Goal: Task Accomplishment & Management: Manage account settings

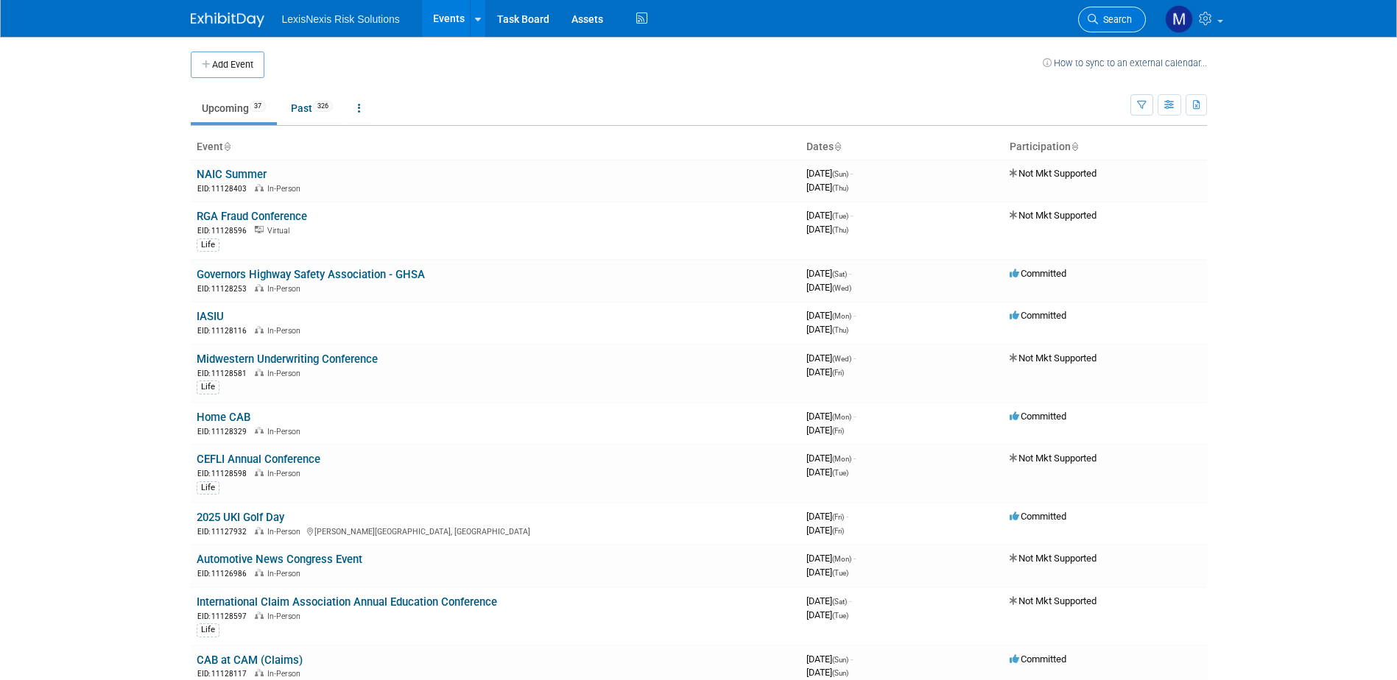
click at [1118, 8] on link "Search" at bounding box center [1112, 20] width 68 height 26
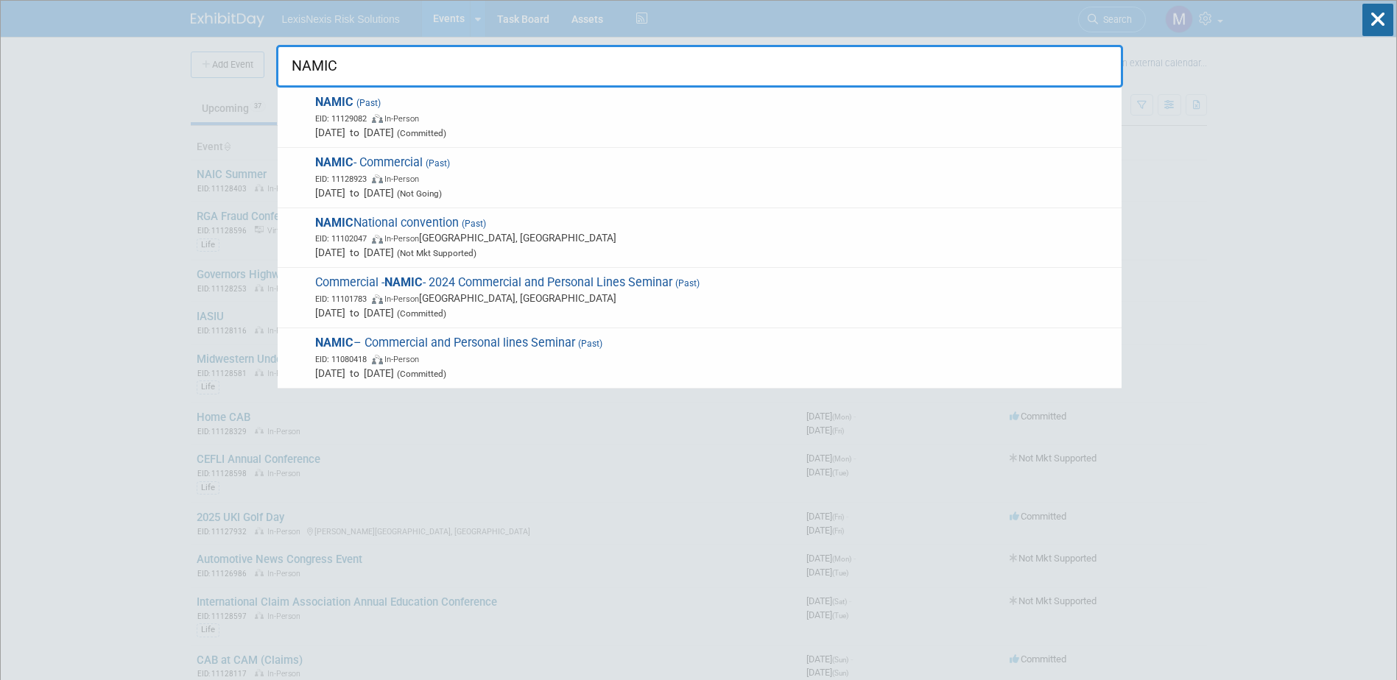
type input "NAMIC"
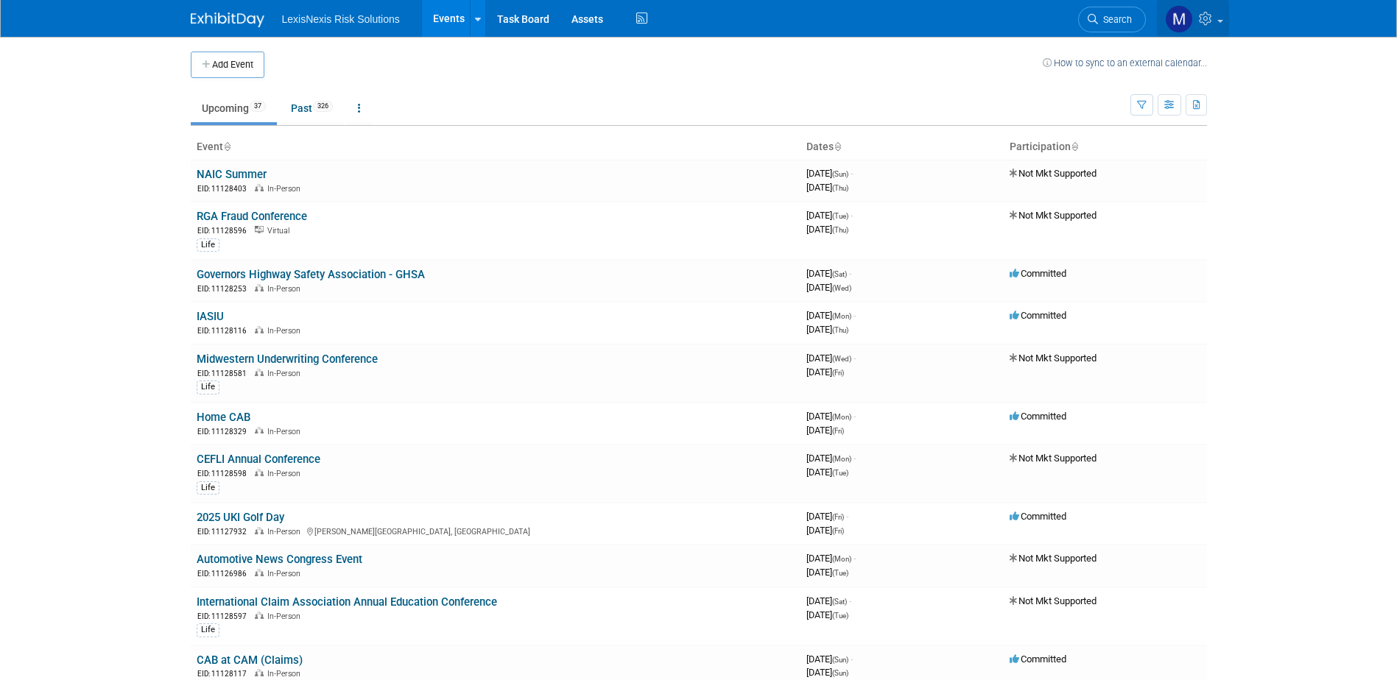
click at [1216, 25] on link at bounding box center [1193, 18] width 72 height 37
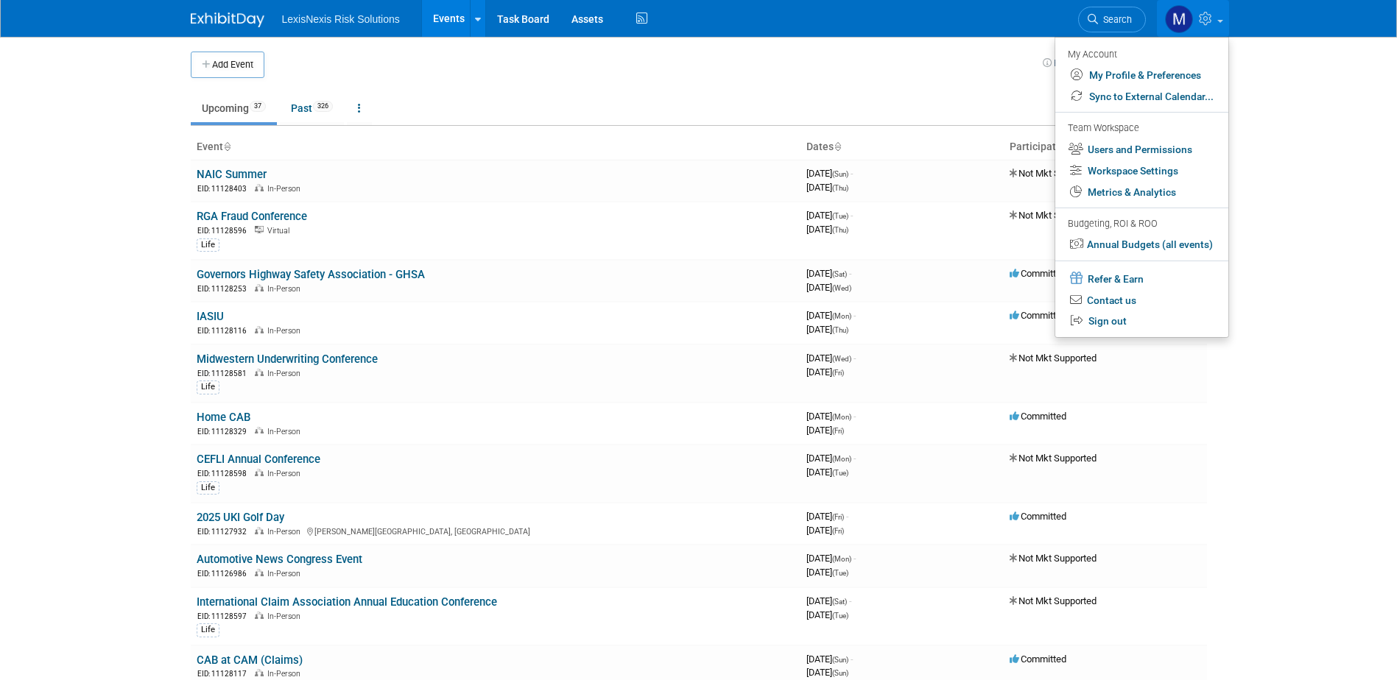
click at [1308, 118] on body "LexisNexis Risk Solutions Events Add Event Bulk Upload Events Shareable Event B…" at bounding box center [698, 340] width 1397 height 680
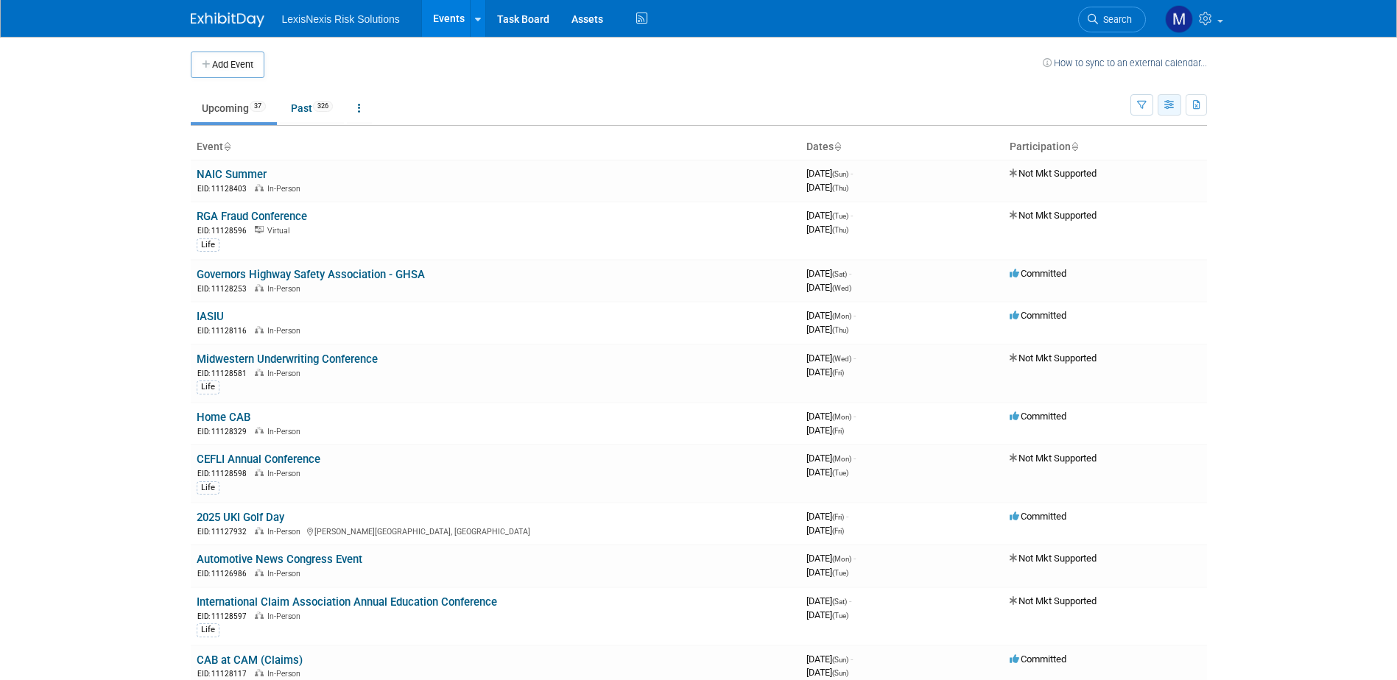
click at [1174, 105] on icon "button" at bounding box center [1169, 106] width 11 height 10
click at [1146, 104] on button "button" at bounding box center [1141, 104] width 23 height 21
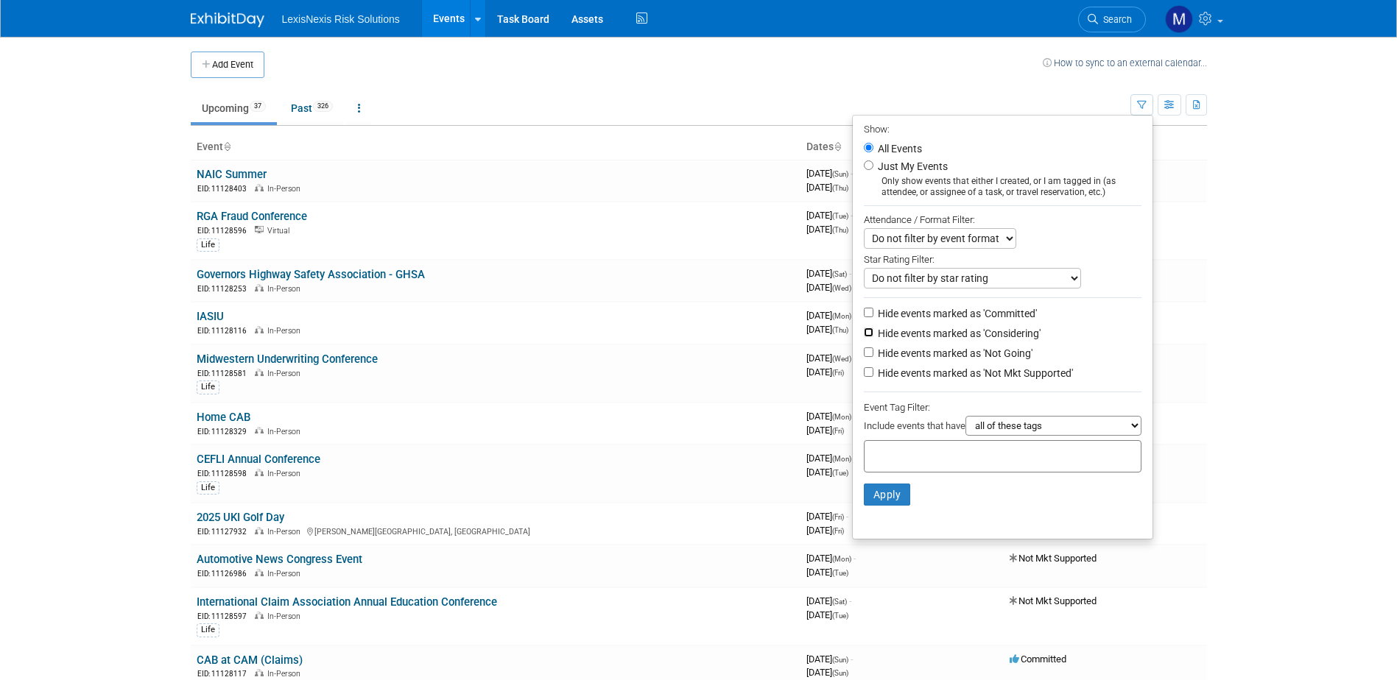
click at [864, 337] on input "Hide events marked as 'Considering'" at bounding box center [869, 333] width 10 height 10
checkbox input "false"
click at [864, 357] on input "Hide events marked as 'Not Going'" at bounding box center [869, 353] width 10 height 10
checkbox input "true"
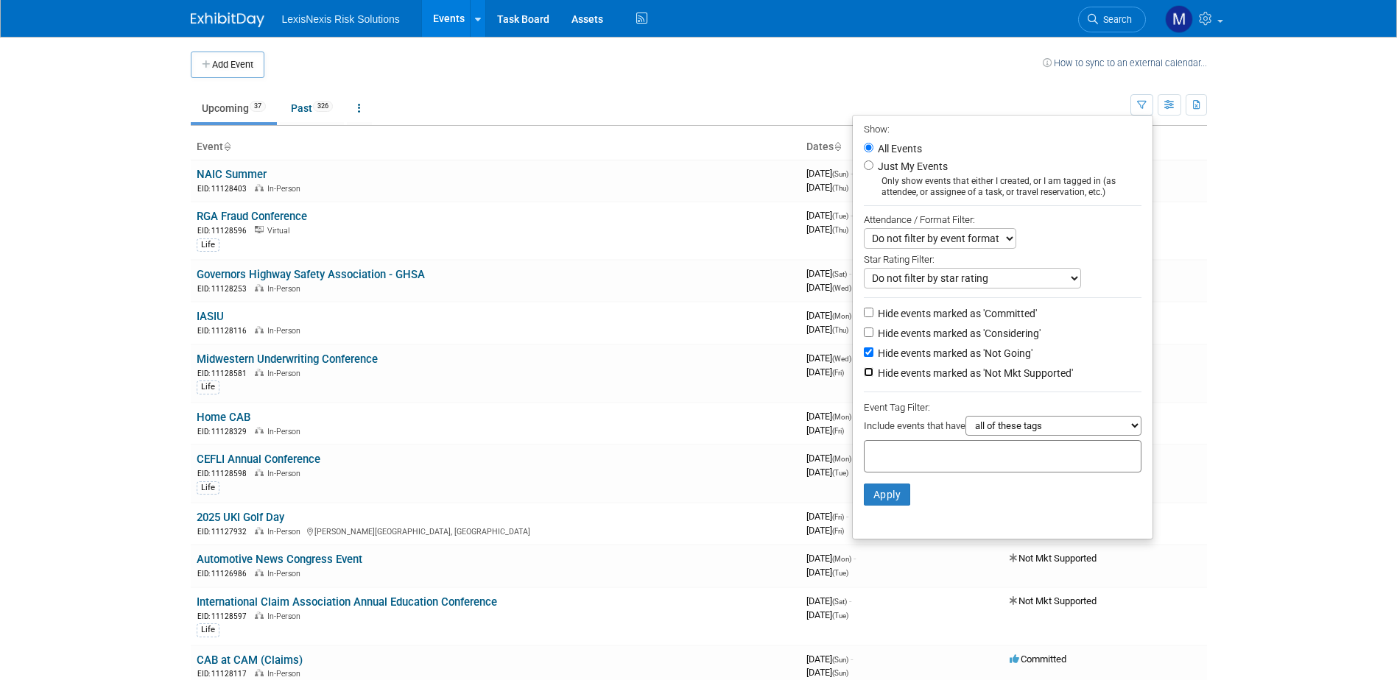
click at [864, 377] on input "Hide events marked as 'Not Mkt Supported'" at bounding box center [869, 372] width 10 height 10
checkbox input "true"
click at [890, 502] on button "Apply" at bounding box center [887, 495] width 47 height 22
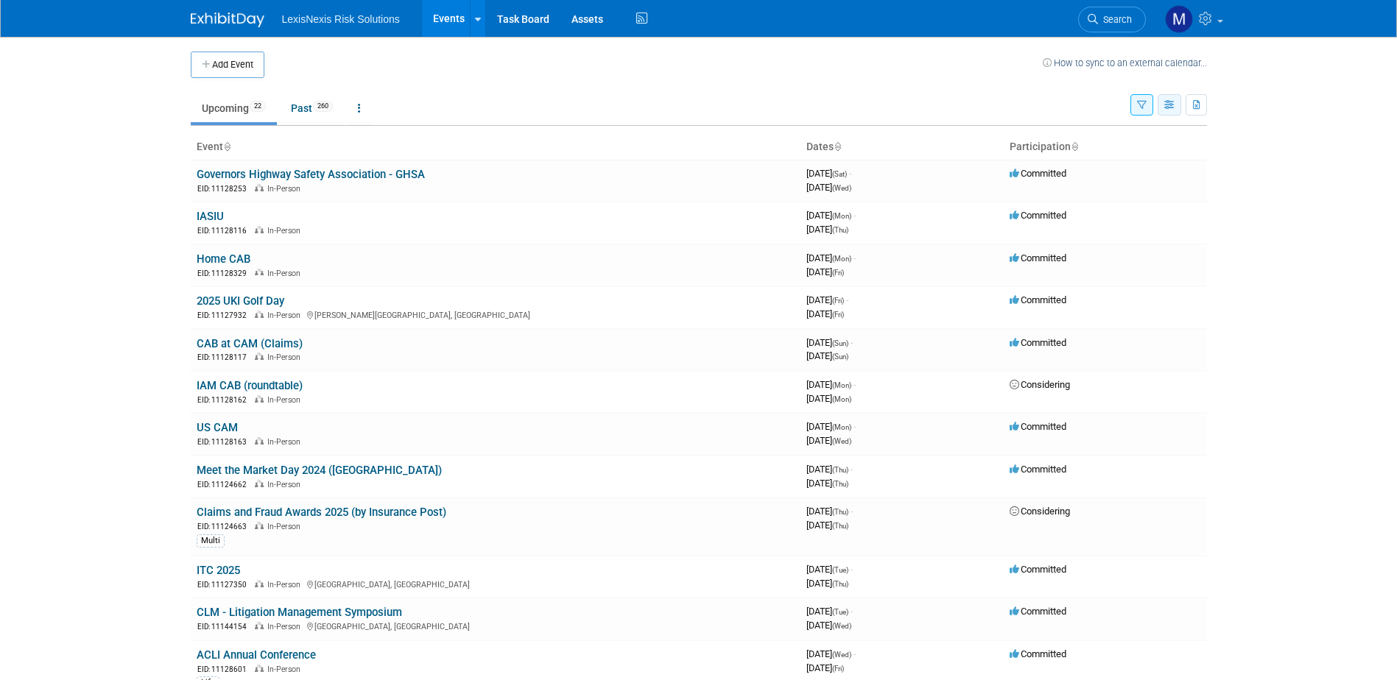
click at [1160, 105] on button "button" at bounding box center [1169, 104] width 24 height 21
click at [1268, 110] on body "LexisNexis Risk Solutions Events Add Event Bulk Upload Events Shareable Event B…" at bounding box center [698, 340] width 1397 height 680
click at [1193, 102] on icon "button" at bounding box center [1197, 106] width 8 height 10
click at [1071, 153] on link "Export Current View (22 Events)" at bounding box center [1115, 151] width 160 height 21
click at [1282, 200] on body "LexisNexis Risk Solutions Events Add Event Bulk Upload Events Shareable Event B…" at bounding box center [698, 340] width 1397 height 680
